Goal: Task Accomplishment & Management: Use online tool/utility

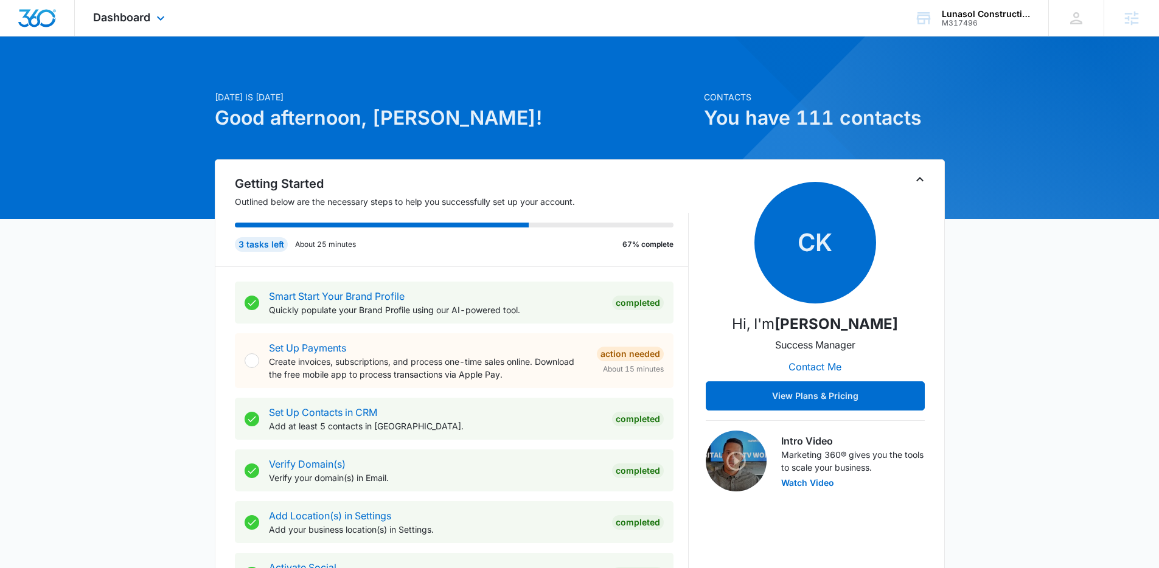
click at [130, 21] on span "Dashboard" at bounding box center [121, 17] width 57 height 13
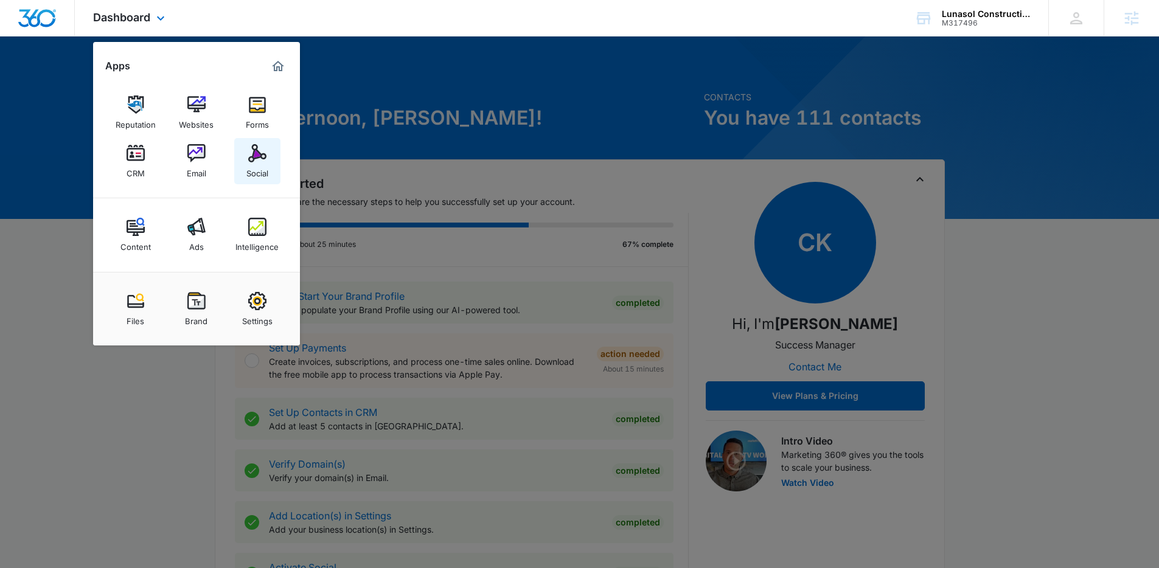
click at [245, 148] on link "Social" at bounding box center [257, 161] width 46 height 46
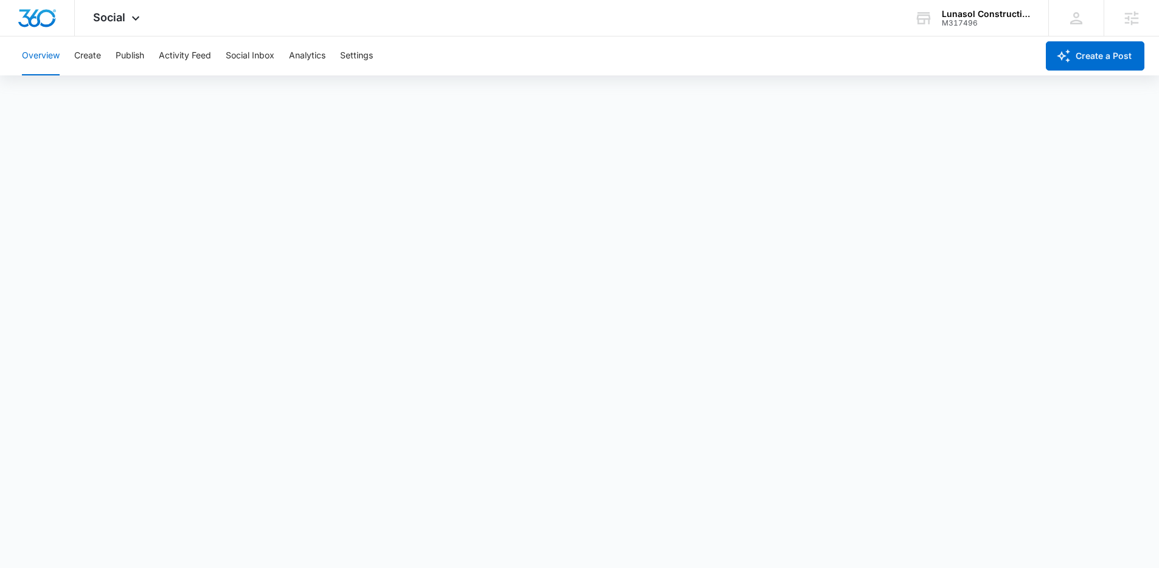
click at [102, 64] on div "Overview Create Publish Activity Feed Social Inbox Analytics Settings" at bounding box center [526, 55] width 1022 height 39
click at [95, 63] on button "Create" at bounding box center [87, 55] width 27 height 39
click at [113, 91] on button "Approvals" at bounding box center [119, 93] width 41 height 34
click at [55, 87] on button "Content Library" at bounding box center [53, 93] width 62 height 34
click at [46, 20] on img "Dashboard" at bounding box center [37, 18] width 39 height 18
